Goal: Information Seeking & Learning: Learn about a topic

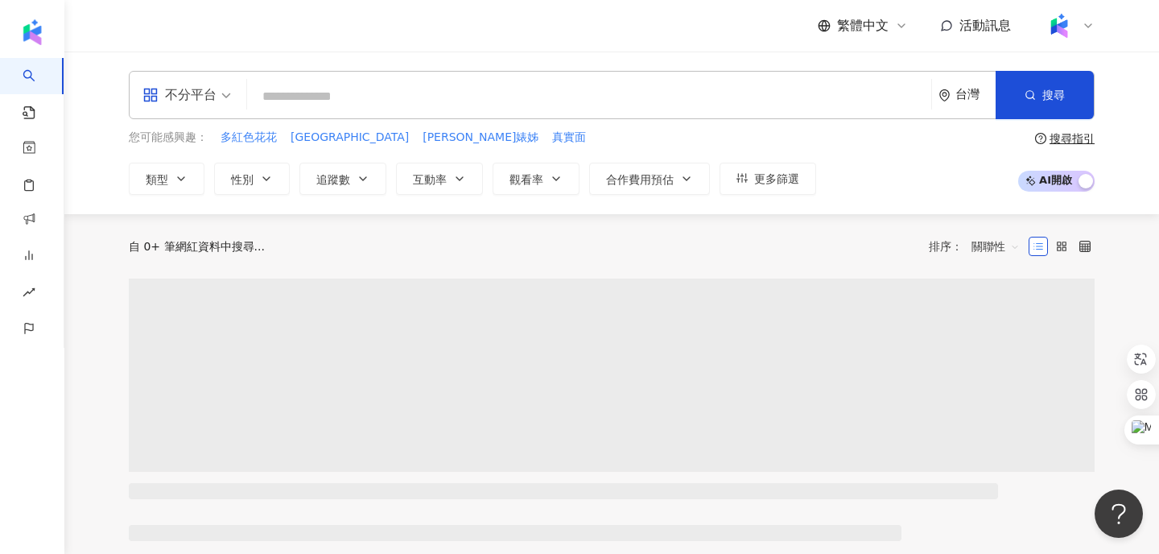
click at [859, 22] on span "繁體中文" at bounding box center [863, 26] width 52 height 18
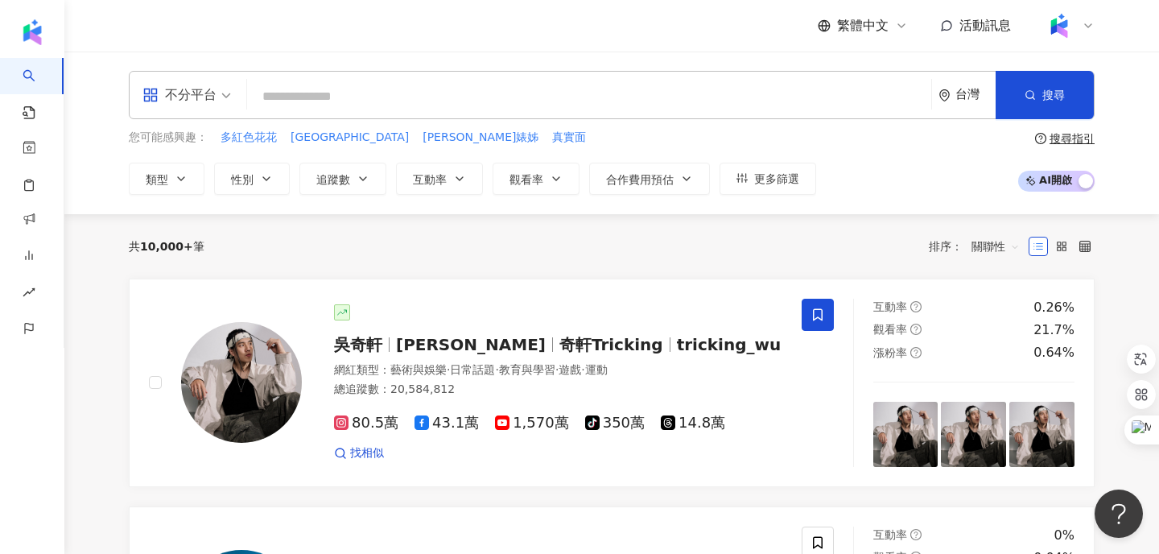
click at [962, 101] on div "台灣" at bounding box center [975, 95] width 40 height 14
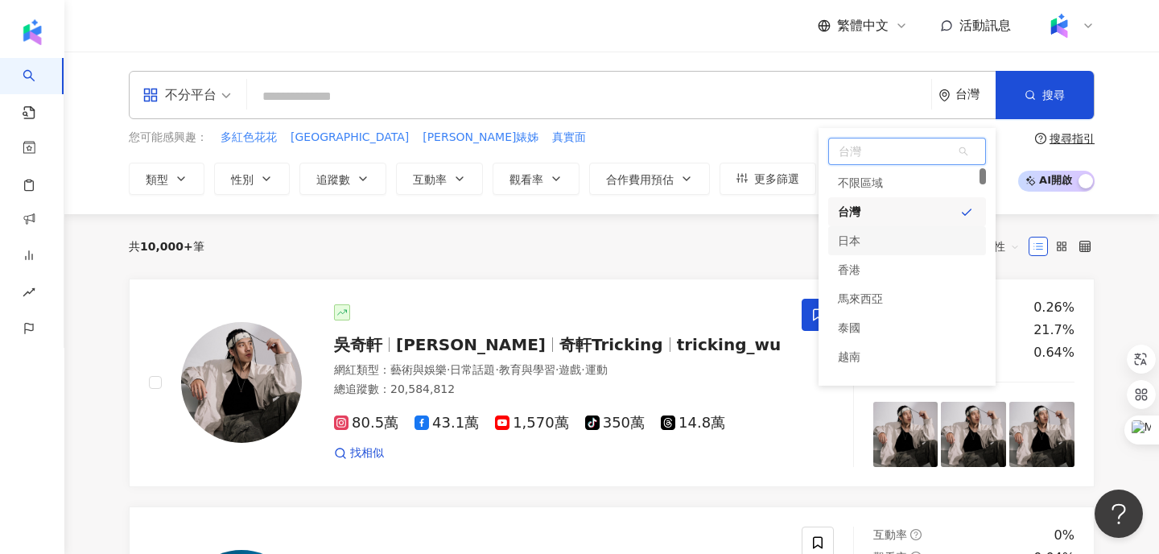
click at [892, 246] on div "日本" at bounding box center [907, 240] width 158 height 29
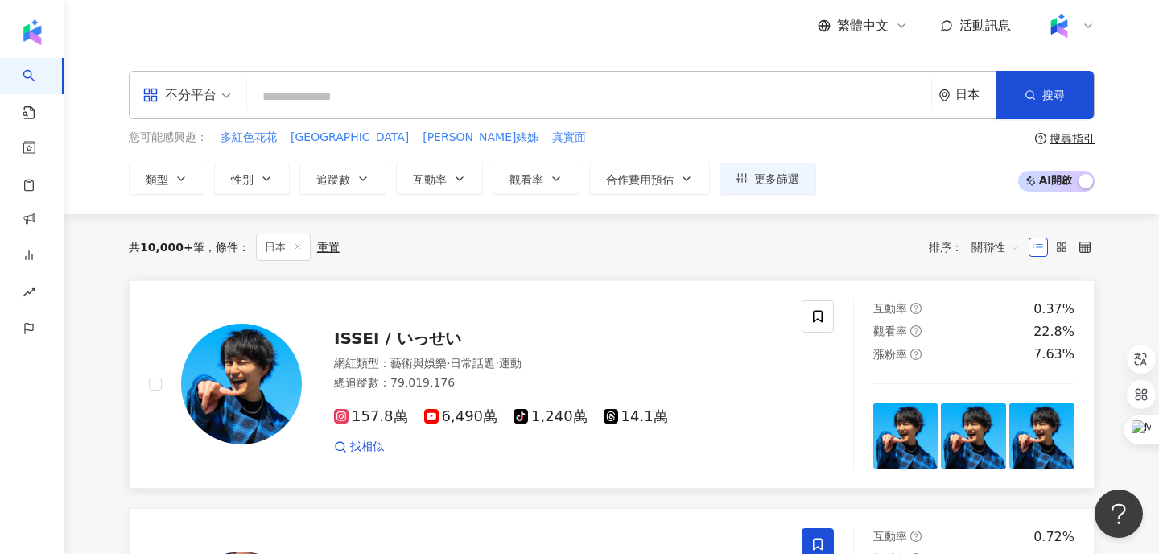
click at [377, 332] on span "ISSEI / いっせい" at bounding box center [397, 337] width 127 height 19
